Goal: Task Accomplishment & Management: Use online tool/utility

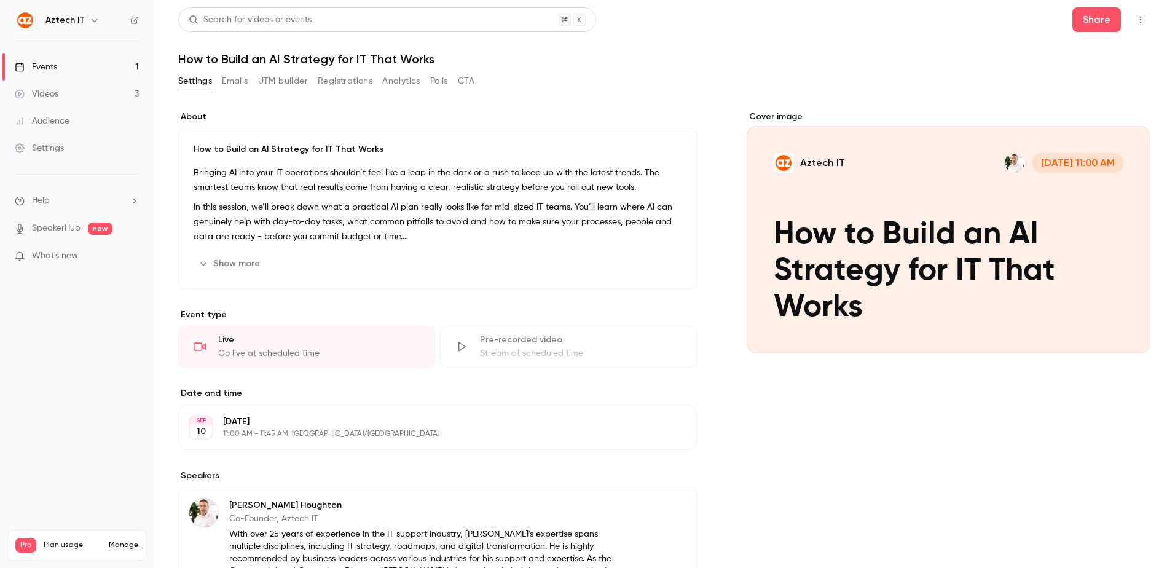
click at [882, 216] on div "Cover image" at bounding box center [948, 232] width 404 height 243
click at [0, 0] on input "Aztech IT [DATE] 11:00 AM How to Build an AI Strategy for IT That Works" at bounding box center [0, 0] width 0 height 0
click at [92, 92] on link "Videos 3" at bounding box center [77, 93] width 154 height 27
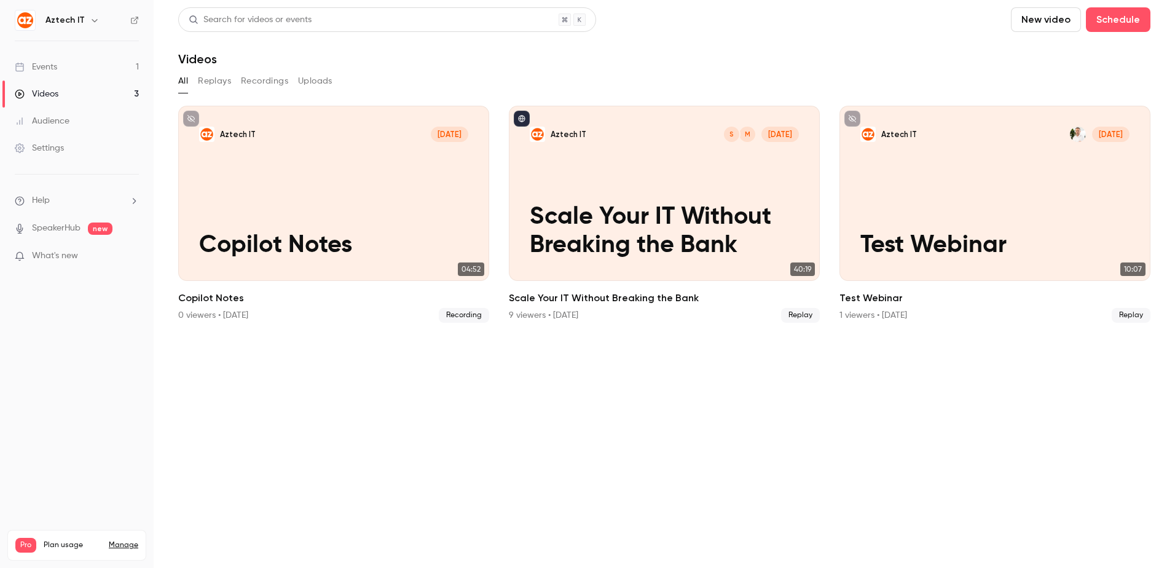
click at [93, 66] on link "Events 1" at bounding box center [77, 66] width 154 height 27
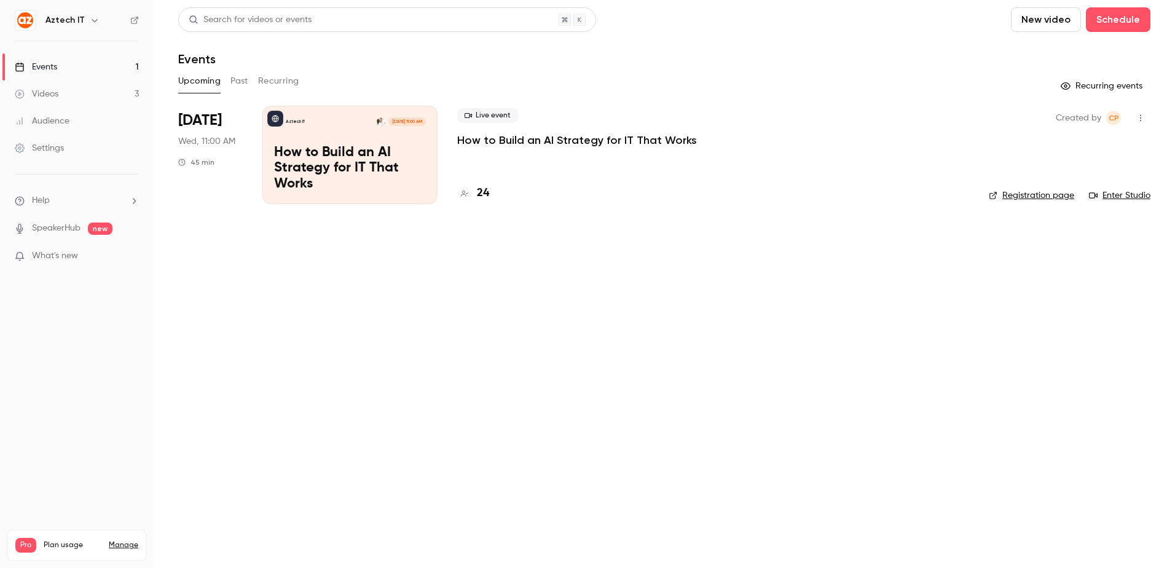
click at [1115, 193] on link "Enter Studio" at bounding box center [1119, 195] width 61 height 12
click at [69, 68] on link "Events 1" at bounding box center [77, 66] width 154 height 27
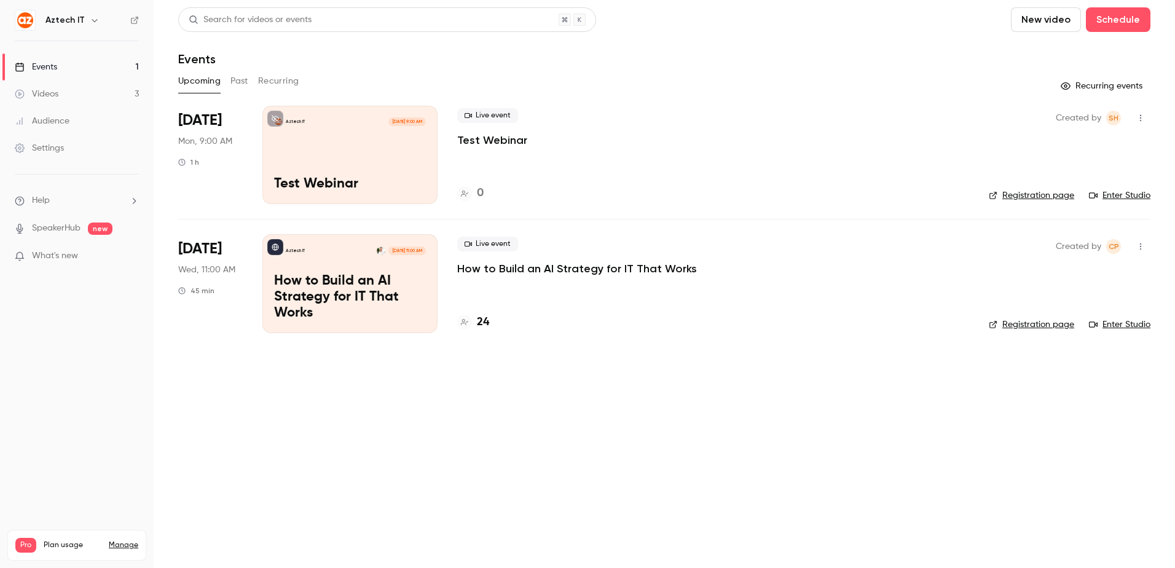
click at [651, 178] on div "Live event Test Webinar 0" at bounding box center [713, 155] width 512 height 98
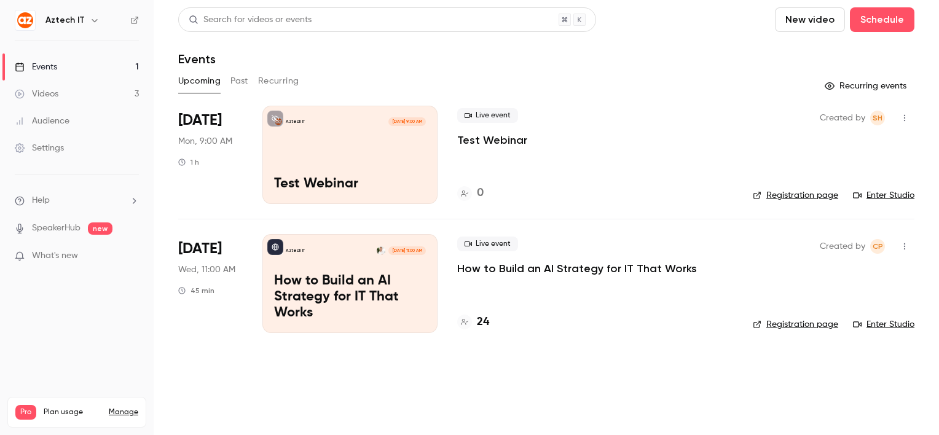
click at [673, 45] on header "Search for videos or events New video Schedule Events" at bounding box center [546, 36] width 736 height 59
